Goal: Task Accomplishment & Management: Use online tool/utility

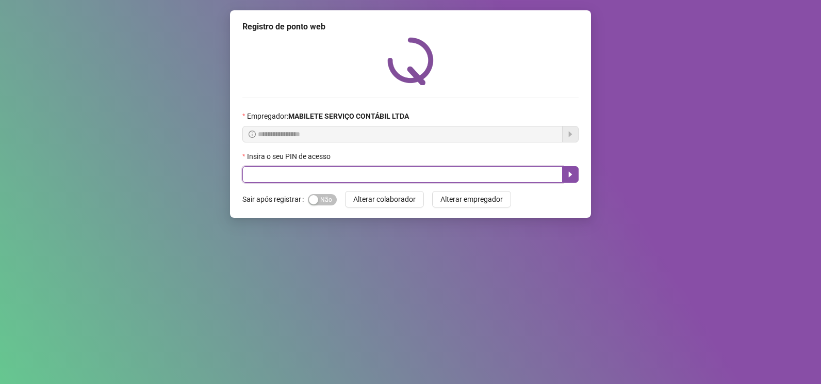
click at [327, 179] on input "text" at bounding box center [402, 174] width 320 height 16
type input "*****"
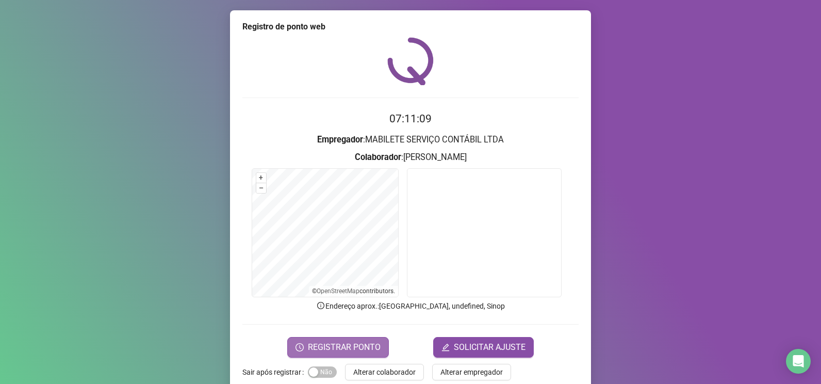
click at [347, 347] on span "REGISTRAR PONTO" at bounding box center [344, 347] width 73 height 12
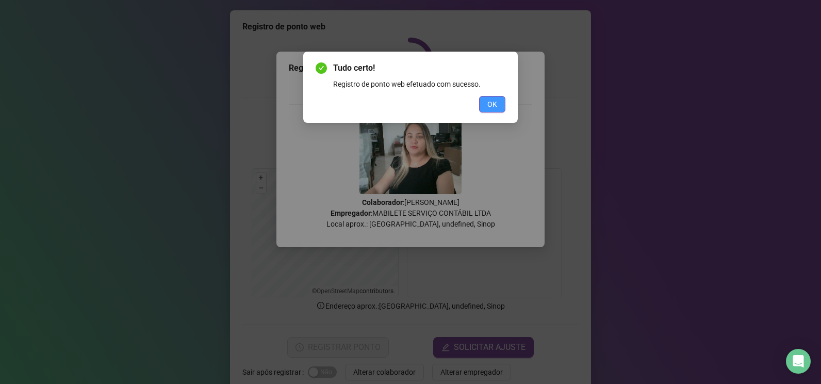
click at [496, 103] on span "OK" at bounding box center [492, 103] width 10 height 11
